Goal: Information Seeking & Learning: Learn about a topic

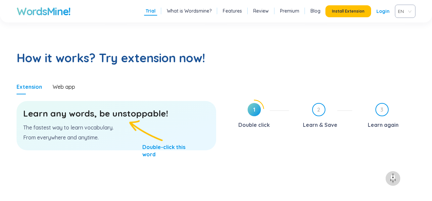
scroll to position [331, 0]
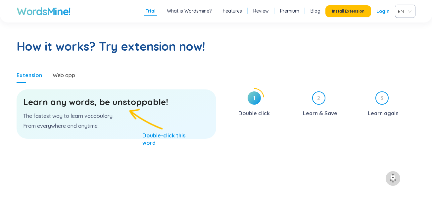
click at [66, 118] on p "The fastest way to learn vocabulary." at bounding box center [116, 115] width 186 height 7
click at [142, 117] on p "The fastest way to learn vocabulary." at bounding box center [116, 115] width 186 height 7
click at [139, 127] on div "Learn any words, be unstoppable! The fastest way to learn vocabulary. From ever…" at bounding box center [116, 113] width 199 height 49
click at [138, 127] on div "Learn any words, be unstoppable! The fastest way to learn vocabulary. From ever…" at bounding box center [116, 113] width 199 height 49
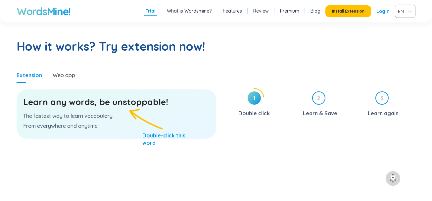
click at [138, 127] on div "Learn any words, be unstoppable! The fastest way to learn vocabulary. From ever…" at bounding box center [116, 113] width 199 height 49
click at [131, 109] on div "Learn any words, be unstoppable! The fastest way to learn vocabulary. From ever…" at bounding box center [116, 113] width 199 height 49
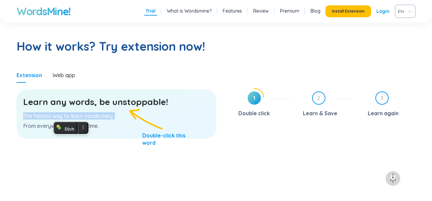
click at [208, 108] on div "Learn any words, be unstoppable! The fastest way to learn vocabulary. From ever…" at bounding box center [116, 113] width 199 height 49
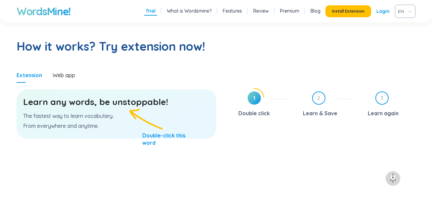
drag, startPoint x: 259, startPoint y: 103, endPoint x: 252, endPoint y: 103, distance: 7.6
click at [259, 103] on span "1" at bounding box center [253, 97] width 13 height 13
click at [252, 103] on span "1" at bounding box center [253, 97] width 13 height 13
click at [62, 71] on div "Web app" at bounding box center [64, 74] width 22 height 15
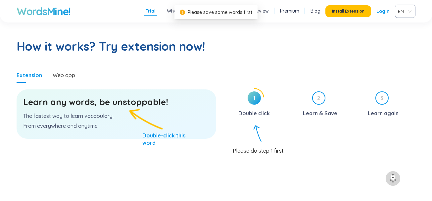
click at [255, 101] on span "1" at bounding box center [253, 97] width 13 height 13
click at [254, 101] on span "1" at bounding box center [253, 97] width 13 height 13
click at [257, 117] on div "Double click" at bounding box center [253, 113] width 31 height 11
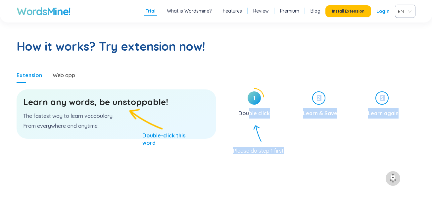
drag, startPoint x: 255, startPoint y: 129, endPoint x: 248, endPoint y: 108, distance: 22.1
click at [249, 110] on div "1 Double click 2 Learn & Save 3 Learn again Please do step 1 first" at bounding box center [320, 146] width 189 height 117
click at [261, 141] on div "Please do step 1 first" at bounding box center [323, 147] width 183 height 13
drag, startPoint x: 232, startPoint y: 135, endPoint x: 225, endPoint y: 135, distance: 7.3
click at [232, 141] on div "Please do step 1 first" at bounding box center [323, 147] width 183 height 13
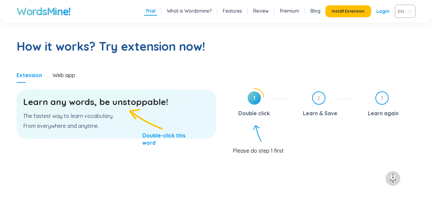
click at [174, 128] on div "Learn any words, be unstoppable! The fastest way to learn vocabulary. From ever…" at bounding box center [116, 113] width 199 height 49
click at [247, 103] on span "1" at bounding box center [253, 97] width 13 height 13
click at [122, 102] on h3 "Learn any words, be unstoppable!" at bounding box center [116, 102] width 186 height 12
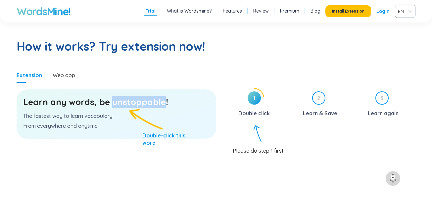
click at [122, 102] on h3 "Learn any words, be unstoppable!" at bounding box center [116, 102] width 186 height 12
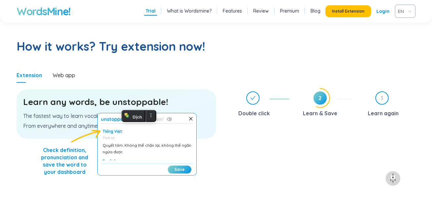
click at [112, 130] on div "Tiếng Việt:" at bounding box center [147, 131] width 89 height 5
click at [97, 165] on div "unstoppable ʌnˈstɒpəb(ə)l Tiếng Việt: Tính từ Quyết tâm. Không thể chặn lại, kh…" at bounding box center [146, 144] width 99 height 62
click at [112, 129] on div "Tiếng Việt:" at bounding box center [147, 131] width 89 height 5
click at [134, 118] on span "ʌnˈstɒpəb(ə)l" at bounding box center [149, 118] width 30 height 5
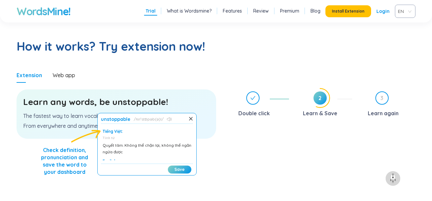
click at [168, 119] on icon at bounding box center [169, 119] width 5 height 4
click at [116, 149] on div "Quyết tâm. Không thể chặn lại, không thể ngăn ngừa được" at bounding box center [147, 148] width 89 height 13
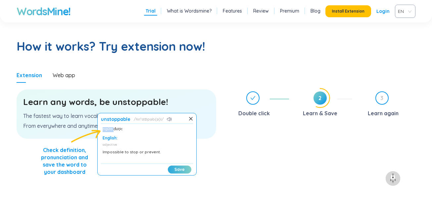
click at [176, 169] on button "Save" at bounding box center [179, 169] width 23 height 8
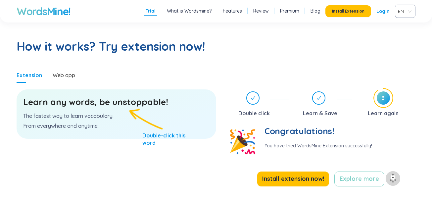
click at [121, 102] on h3 "Learn any words, be unstoppable!" at bounding box center [116, 102] width 186 height 12
click at [122, 102] on h3 "Learn any words, be unstoppable!" at bounding box center [116, 102] width 186 height 12
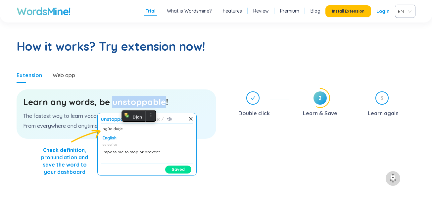
click at [177, 169] on button "Saved" at bounding box center [178, 169] width 26 height 8
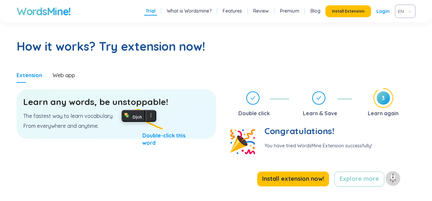
click at [152, 135] on div "Learn any words, be unstoppable! The fastest way to learn vocabulary. From ever…" at bounding box center [116, 113] width 199 height 49
click at [141, 106] on h3 "Learn any words, be unstoppable!" at bounding box center [116, 102] width 186 height 12
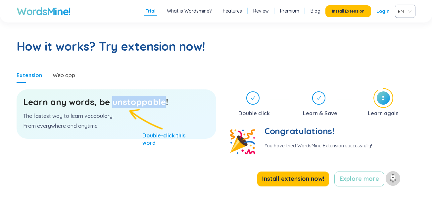
click at [141, 107] on h3 "Learn any words, be unstoppable!" at bounding box center [116, 102] width 186 height 12
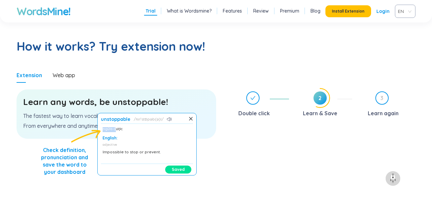
scroll to position [0, 0]
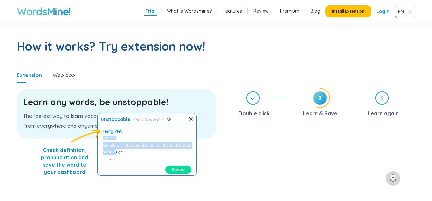
click at [124, 129] on div "Tiếng Việt: Tính từ Quyết tâm. Không thể chặn lại, không thể ngăn ngừa được" at bounding box center [147, 142] width 89 height 26
click at [124, 129] on div "Tiếng Việt:" at bounding box center [147, 131] width 89 height 5
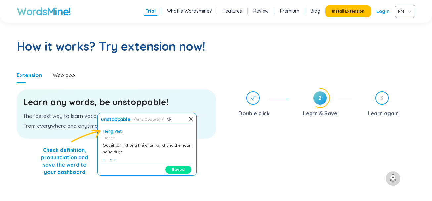
click at [114, 138] on div "Tính từ" at bounding box center [147, 138] width 89 height 5
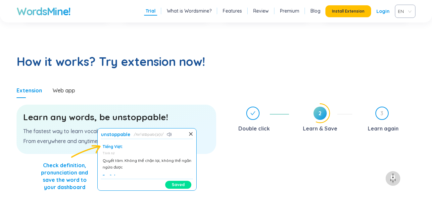
scroll to position [331, 0]
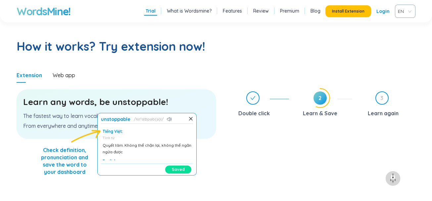
click at [184, 170] on button "Saved" at bounding box center [178, 169] width 26 height 8
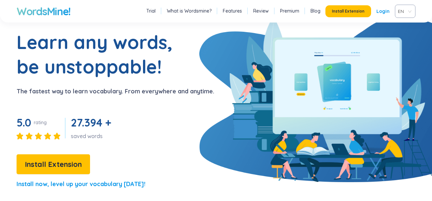
scroll to position [66, 0]
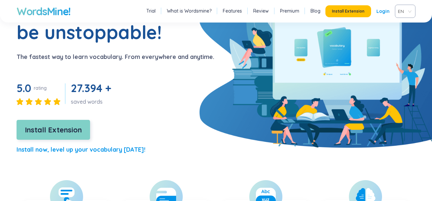
click at [66, 129] on span "Install Extension" at bounding box center [53, 130] width 57 height 12
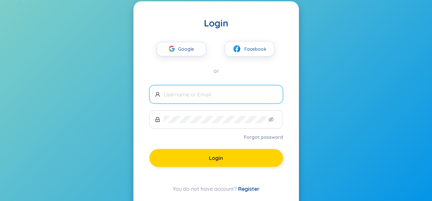
scroll to position [35, 0]
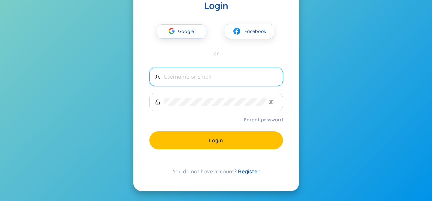
click at [250, 169] on link "Register" at bounding box center [248, 171] width 21 height 7
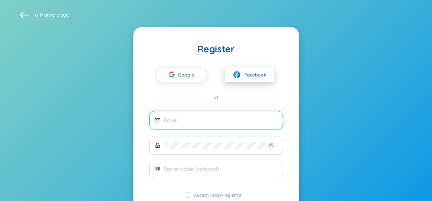
click at [245, 68] on button "Facebook" at bounding box center [250, 75] width 50 height 16
